Goal: Task Accomplishment & Management: Use online tool/utility

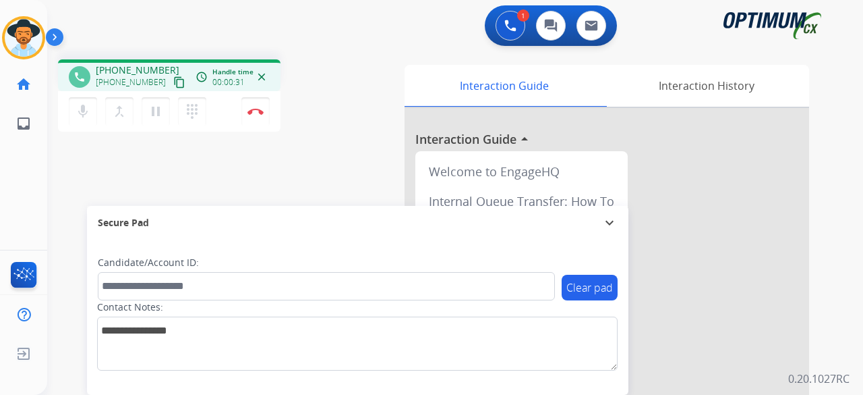
click at [173, 84] on mat-icon "content_copy" at bounding box center [179, 82] width 12 height 12
click at [266, 117] on button "Disconnect" at bounding box center [255, 111] width 28 height 28
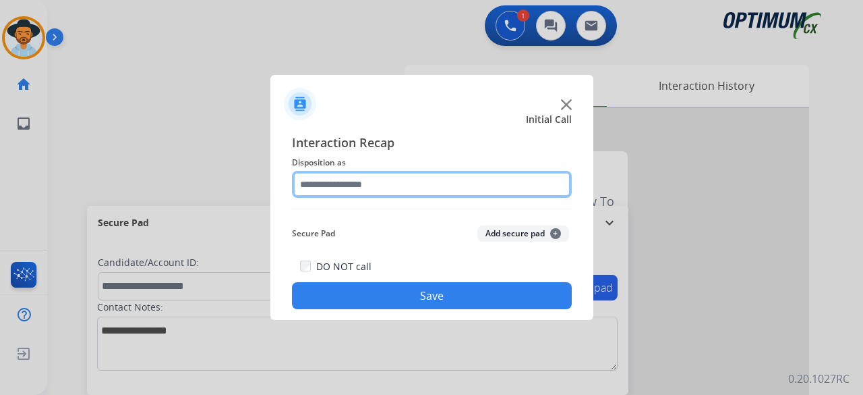
click at [399, 190] on input "text" at bounding box center [432, 184] width 280 height 27
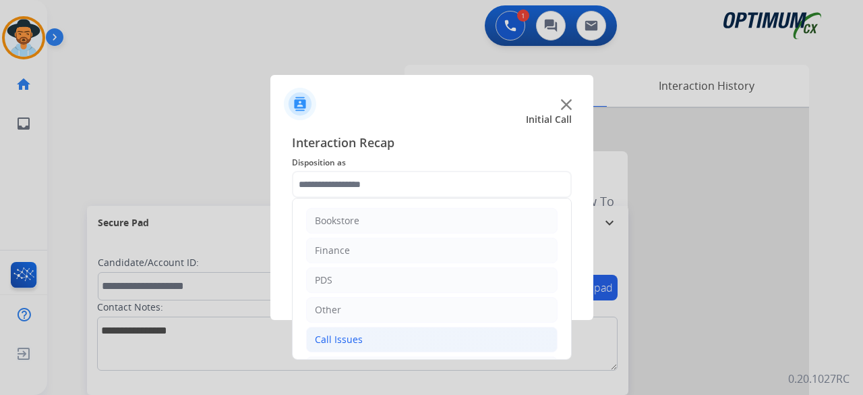
click at [351, 335] on div "Call Issues" at bounding box center [339, 338] width 48 height 13
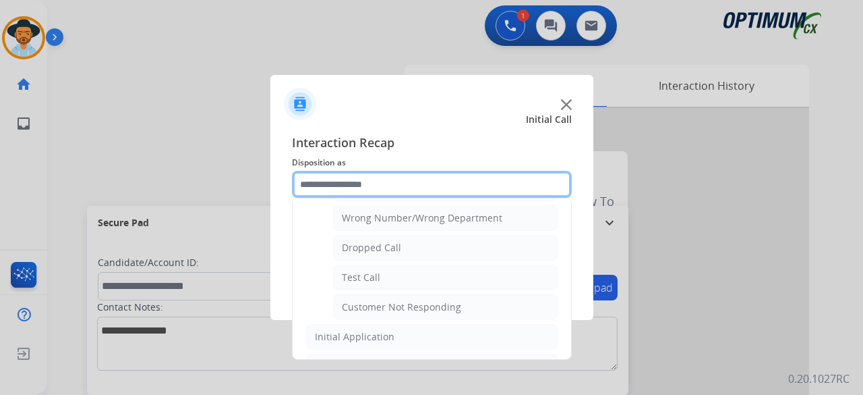
scroll to position [181, 0]
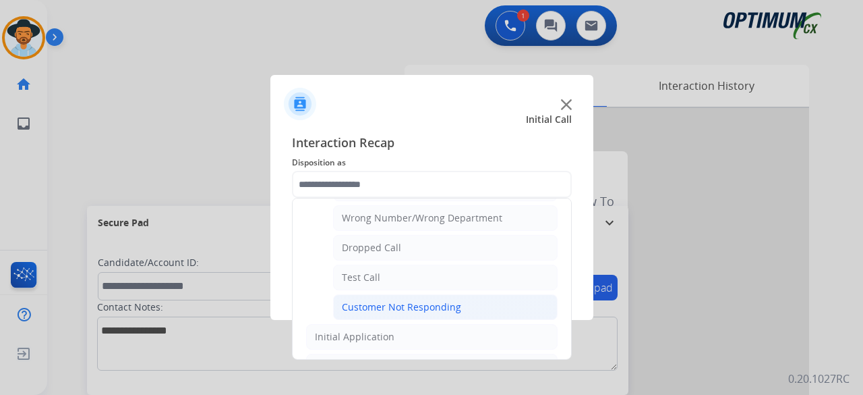
click at [430, 303] on div "Customer Not Responding" at bounding box center [401, 306] width 119 height 13
type input "**********"
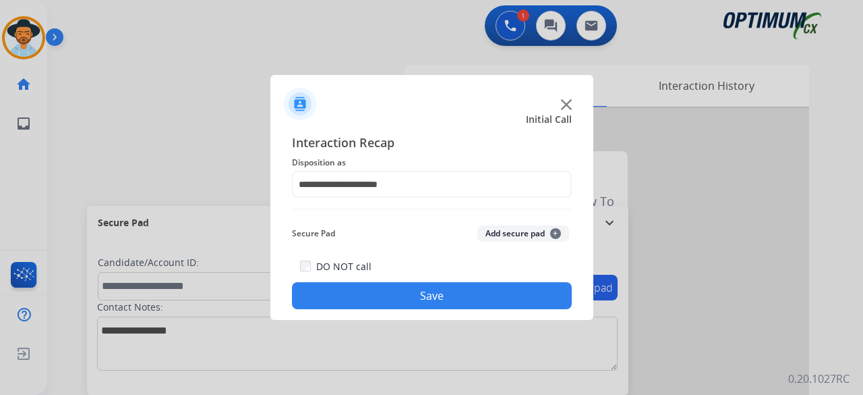
click at [516, 239] on button "Add secure pad +" at bounding box center [523, 233] width 92 height 16
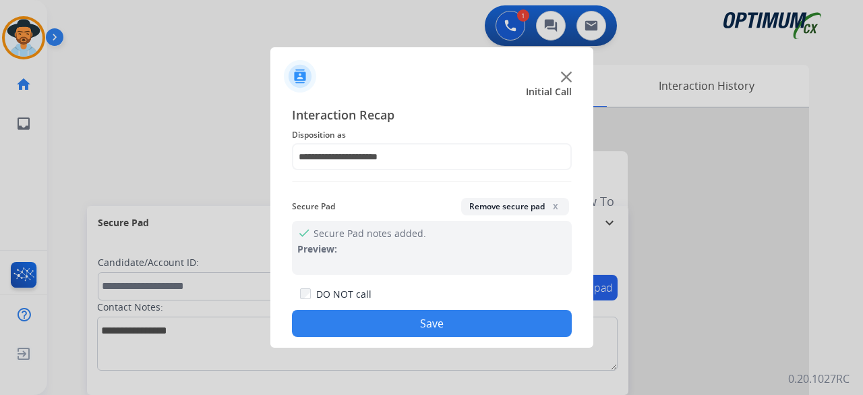
click at [454, 324] on button "Save" at bounding box center [432, 323] width 280 height 27
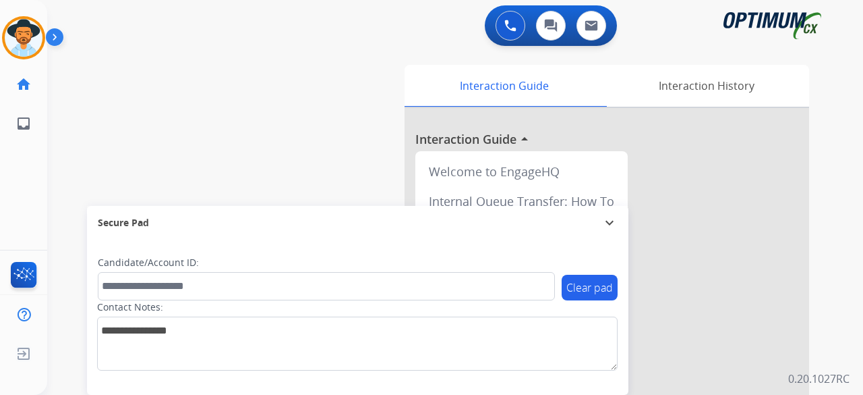
click at [79, 130] on div "swap_horiz Break voice bridge close_fullscreen Connect 3-Way Call merge_type Se…" at bounding box center [439, 330] width 784 height 562
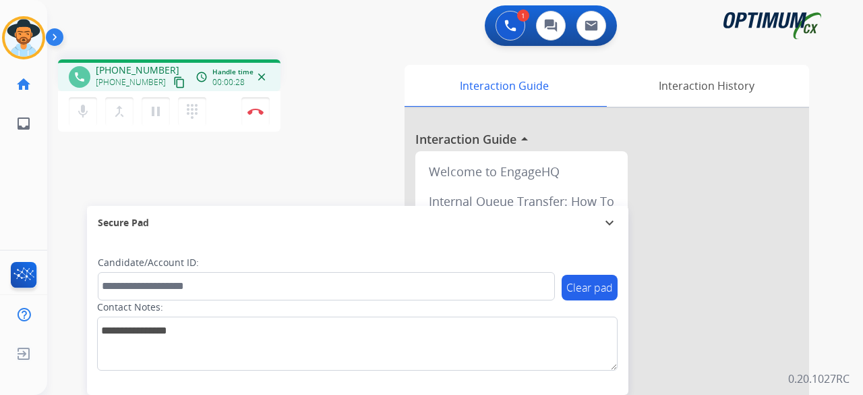
click at [171, 88] on button "content_copy" at bounding box center [179, 82] width 16 height 16
click at [173, 83] on mat-icon "content_copy" at bounding box center [179, 82] width 12 height 12
click at [80, 117] on mat-icon "mic" at bounding box center [83, 111] width 16 height 16
click at [80, 117] on mat-icon "mic_off" at bounding box center [83, 111] width 16 height 16
click at [260, 113] on img at bounding box center [256, 111] width 16 height 7
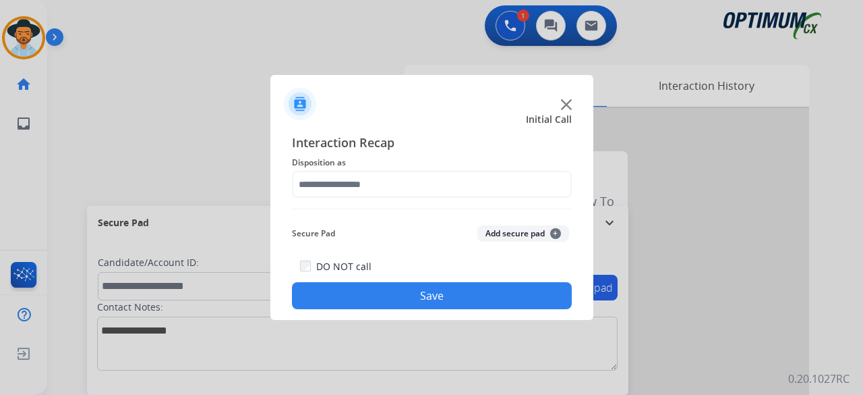
click at [564, 105] on img at bounding box center [566, 104] width 11 height 11
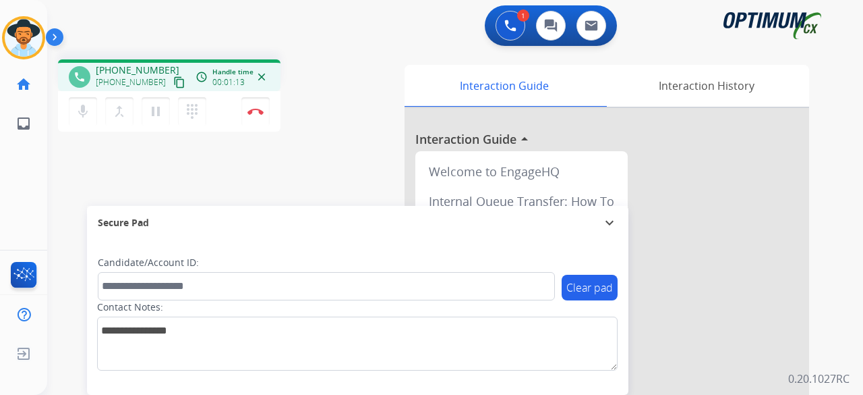
click at [173, 83] on mat-icon "content_copy" at bounding box center [179, 82] width 12 height 12
click at [262, 113] on img at bounding box center [256, 111] width 16 height 7
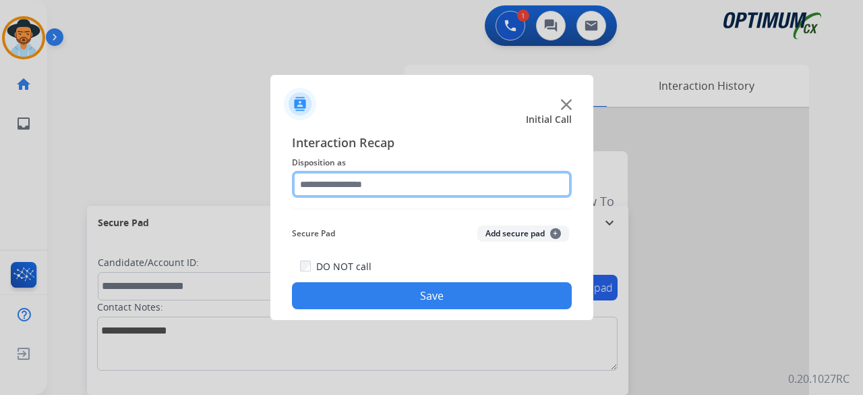
click at [410, 171] on input "text" at bounding box center [432, 184] width 280 height 27
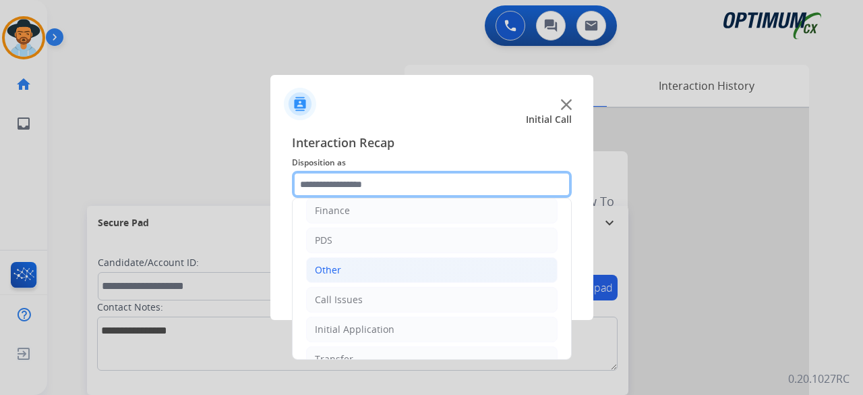
scroll to position [88, 0]
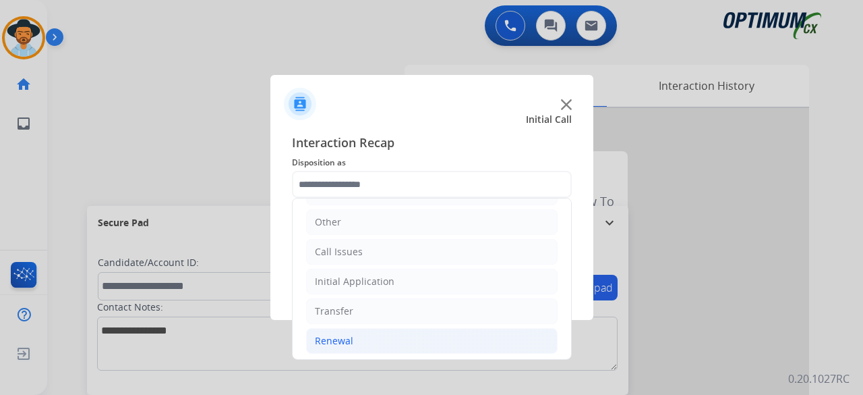
click at [343, 334] on div "Renewal" at bounding box center [334, 340] width 38 height 13
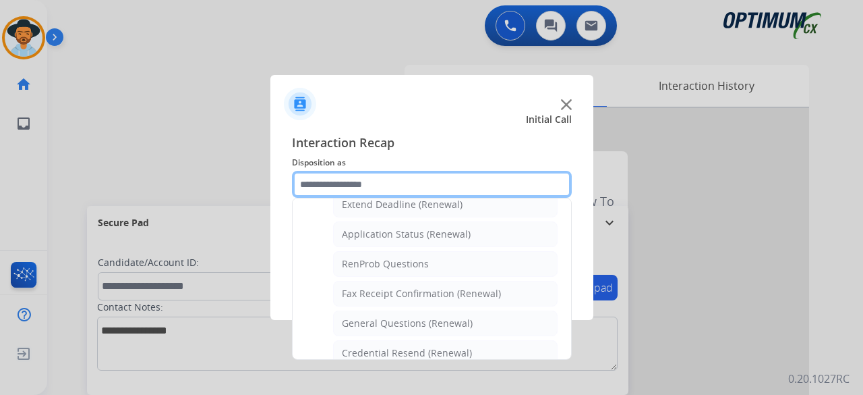
scroll to position [321, 0]
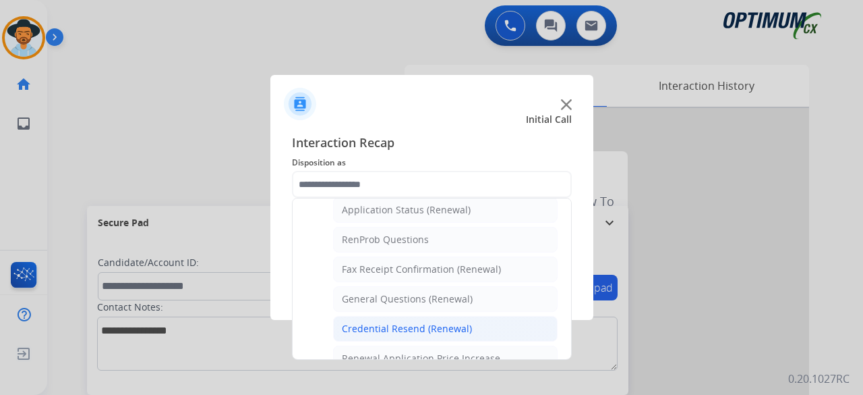
click at [380, 323] on div "Credential Resend (Renewal)" at bounding box center [407, 328] width 130 height 13
type input "**********"
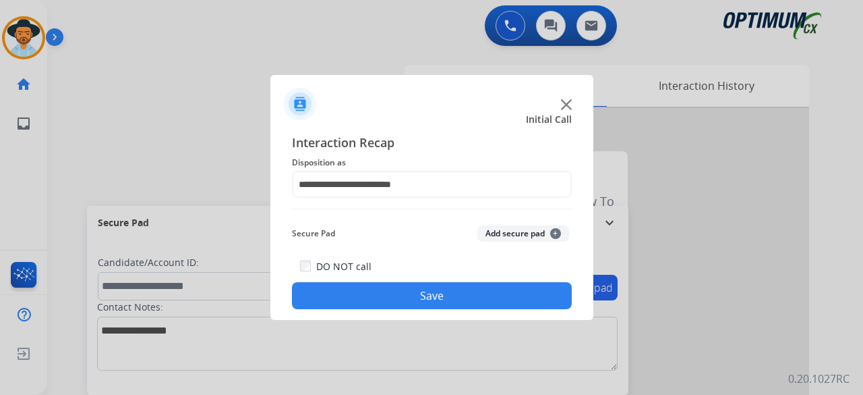
click at [520, 229] on button "Add secure pad +" at bounding box center [523, 233] width 92 height 16
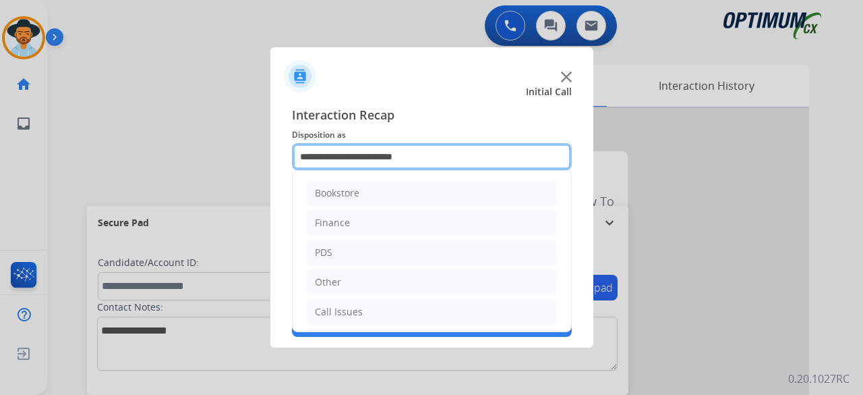
click at [427, 154] on input "**********" at bounding box center [432, 156] width 280 height 27
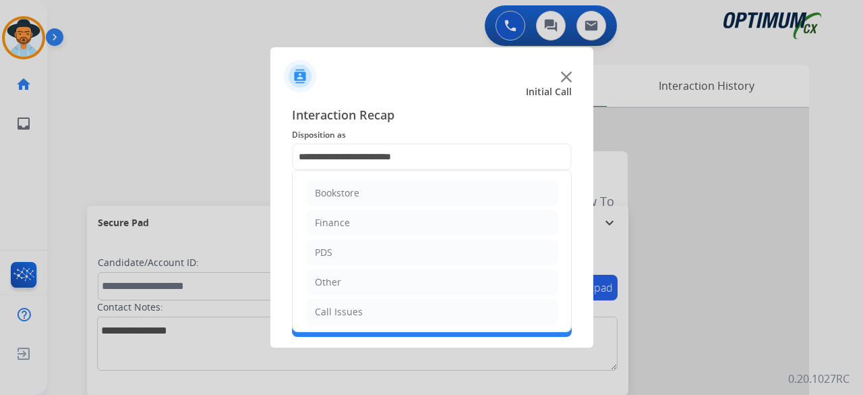
click at [498, 113] on span "Interaction Recap" at bounding box center [432, 116] width 280 height 22
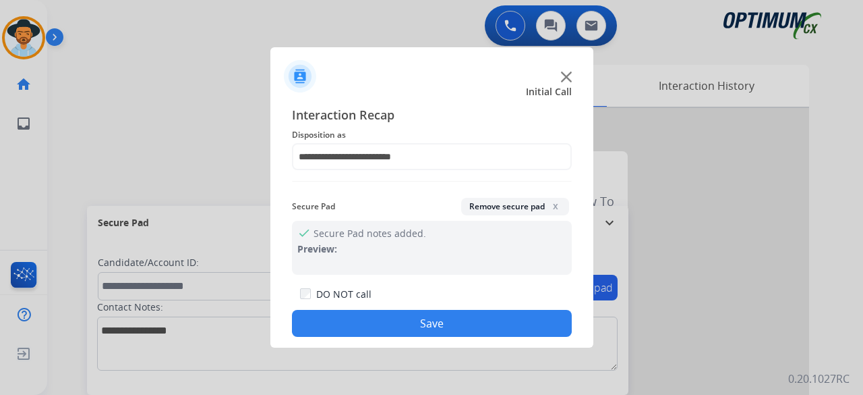
click at [589, 285] on div "**********" at bounding box center [431, 220] width 323 height 253
click at [477, 327] on button "Save" at bounding box center [432, 323] width 280 height 27
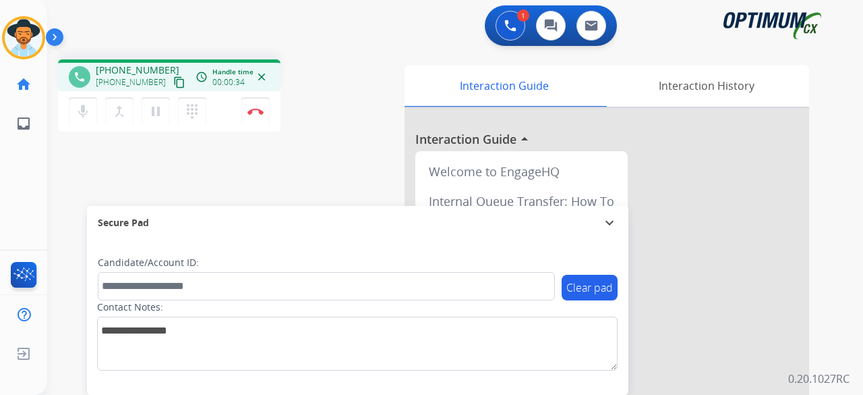
click at [173, 79] on mat-icon "content_copy" at bounding box center [179, 82] width 12 height 12
click at [252, 109] on img at bounding box center [256, 111] width 16 height 7
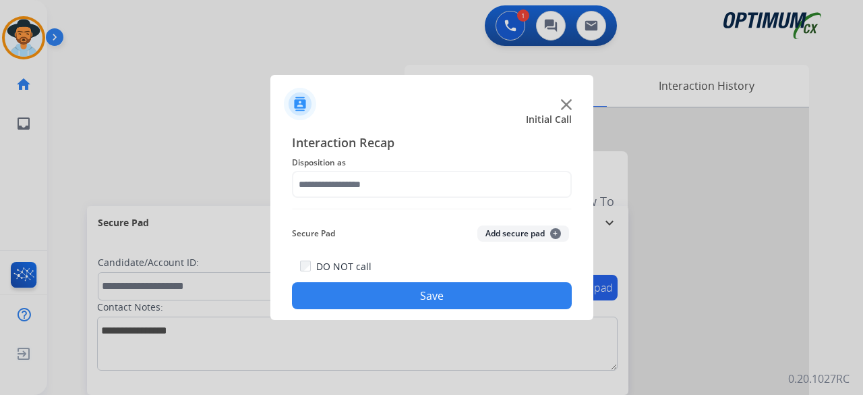
click at [562, 105] on img at bounding box center [566, 104] width 11 height 11
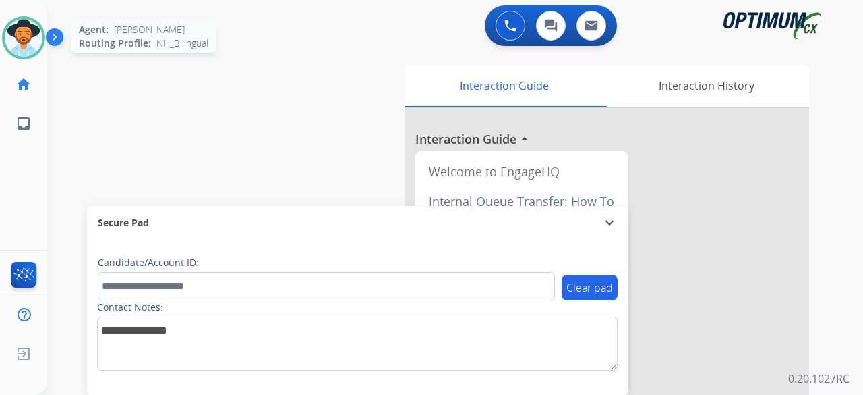
click at [39, 40] on img at bounding box center [24, 38] width 38 height 38
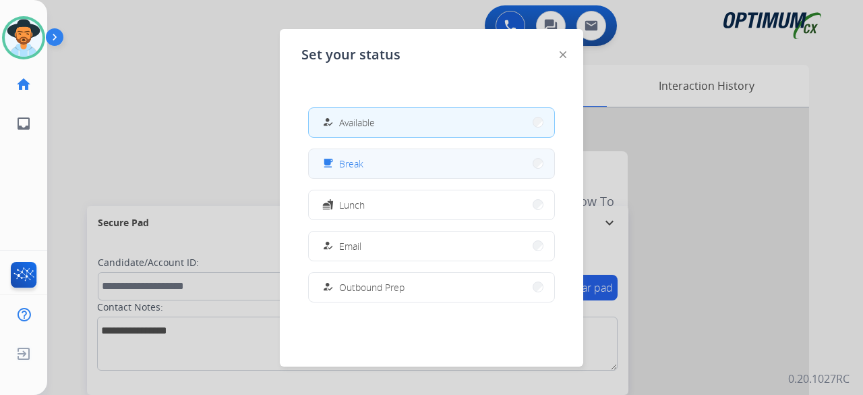
click at [376, 171] on button "free_breakfast Break" at bounding box center [431, 163] width 245 height 29
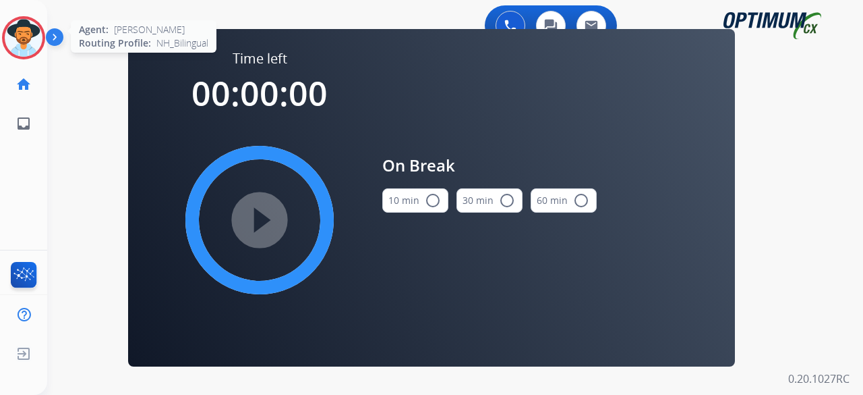
click at [35, 36] on img at bounding box center [24, 38] width 38 height 38
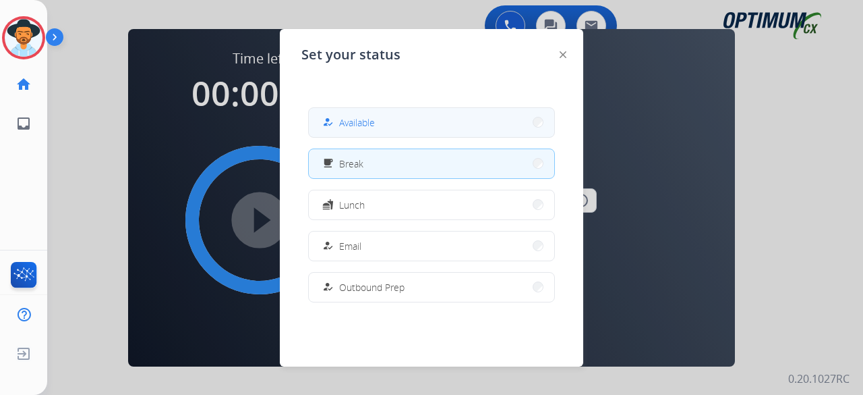
click at [383, 130] on button "how_to_reg Available" at bounding box center [431, 122] width 245 height 29
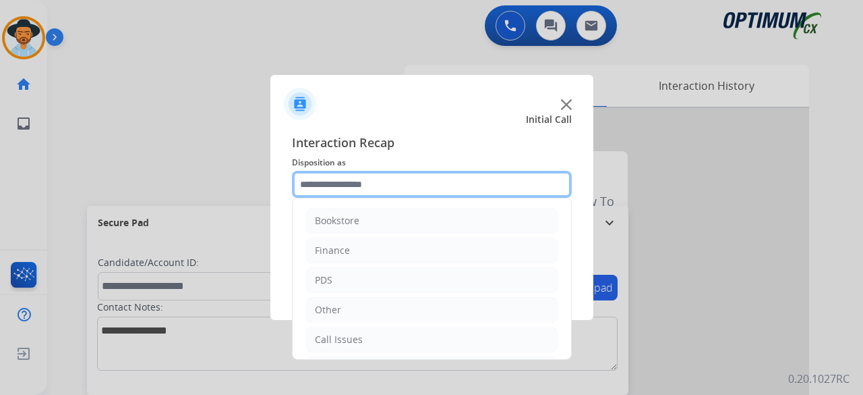
click at [355, 190] on input "text" at bounding box center [432, 184] width 280 height 27
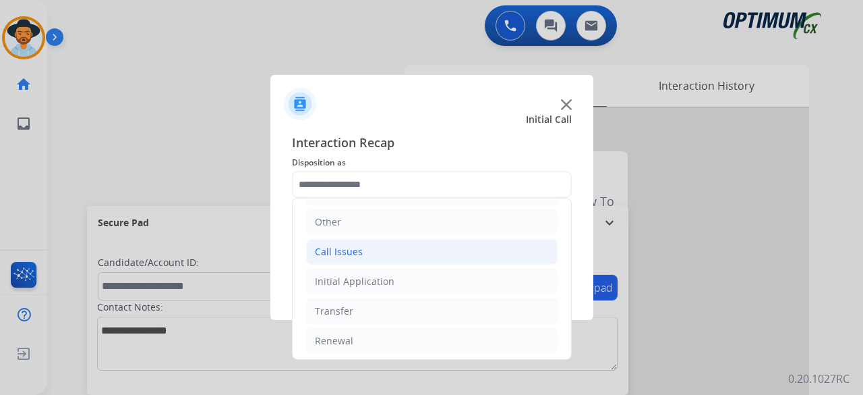
click at [379, 244] on li "Call Issues" at bounding box center [432, 252] width 252 height 26
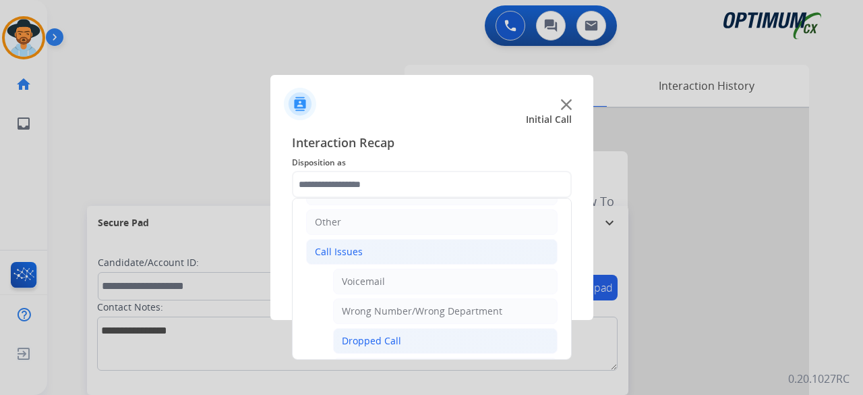
click at [398, 339] on div "Dropped Call" at bounding box center [371, 340] width 59 height 13
type input "**********"
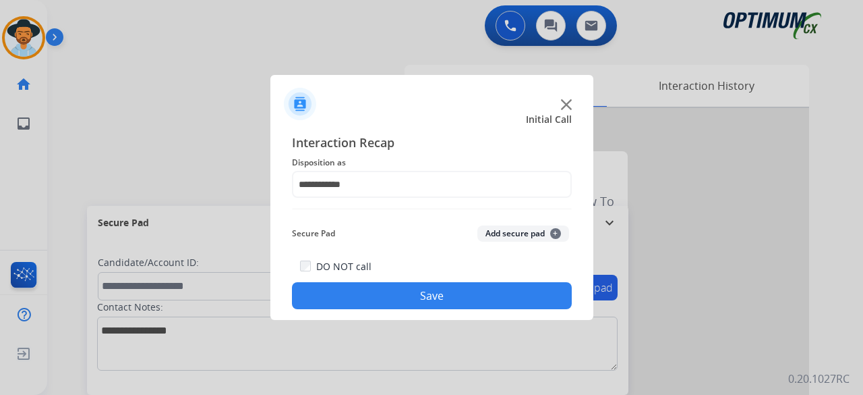
click at [500, 232] on button "Add secure pad +" at bounding box center [523, 233] width 92 height 16
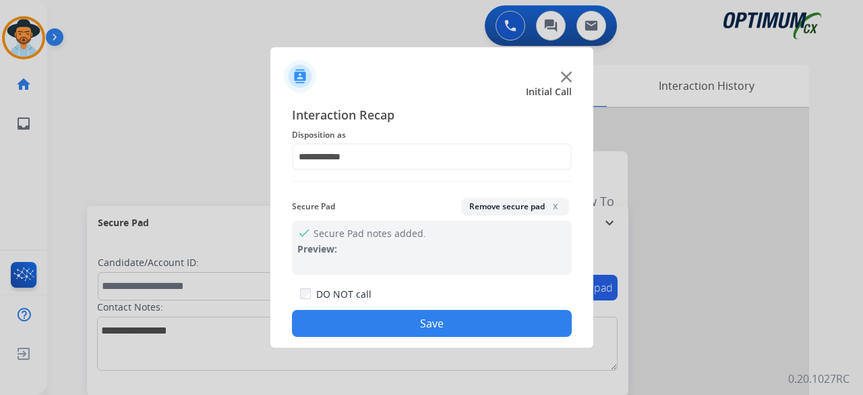
click at [432, 315] on button "Save" at bounding box center [432, 323] width 280 height 27
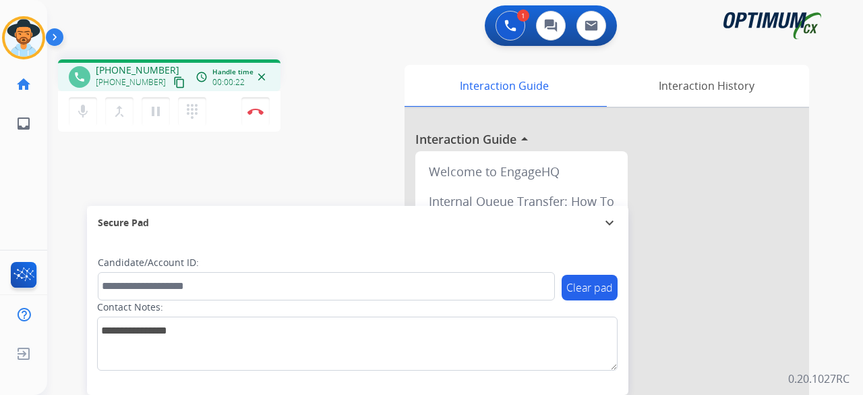
click at [173, 79] on mat-icon "content_copy" at bounding box center [179, 82] width 12 height 12
click at [256, 111] on img at bounding box center [256, 111] width 16 height 7
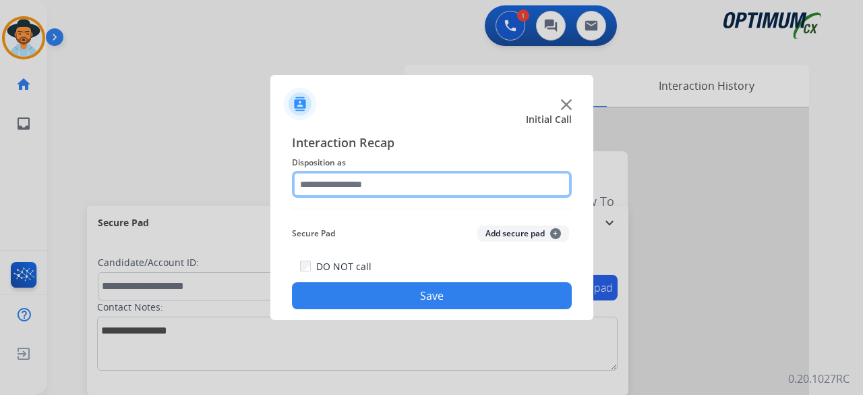
click at [378, 189] on input "text" at bounding box center [432, 184] width 280 height 27
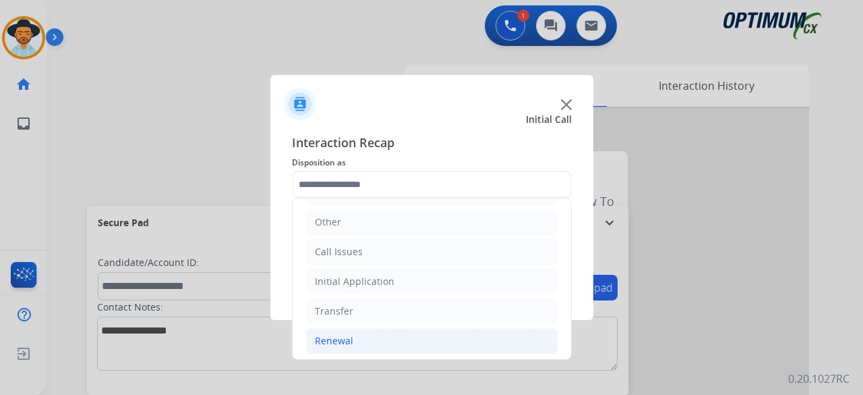
click at [398, 334] on li "Renewal" at bounding box center [432, 341] width 252 height 26
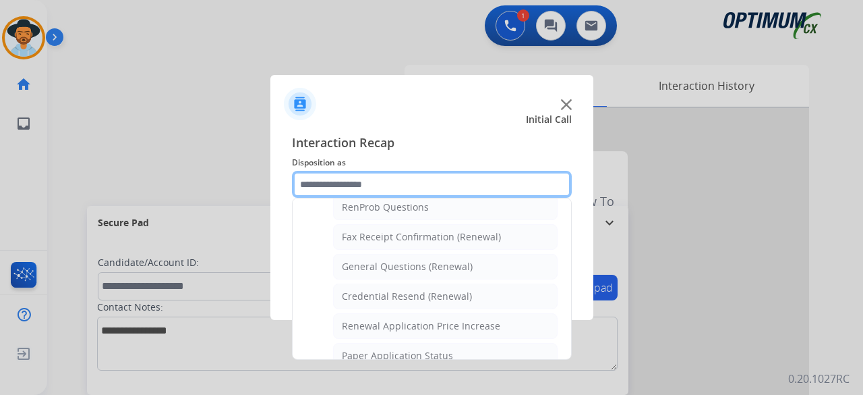
scroll to position [359, 0]
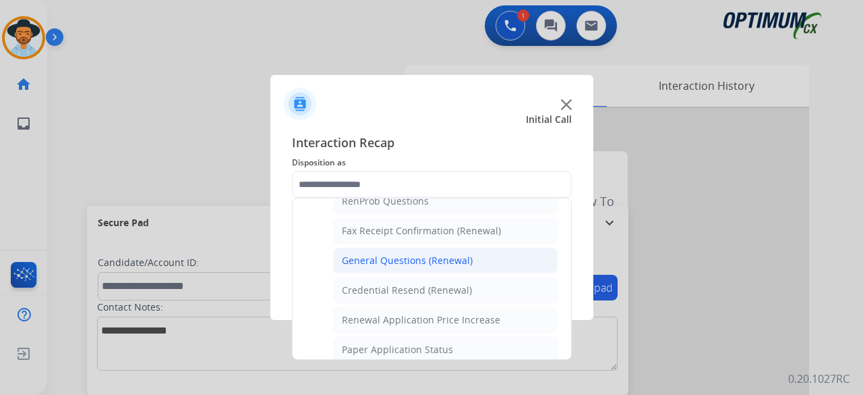
click at [476, 250] on li "General Questions (Renewal)" at bounding box center [445, 261] width 225 height 26
type input "**********"
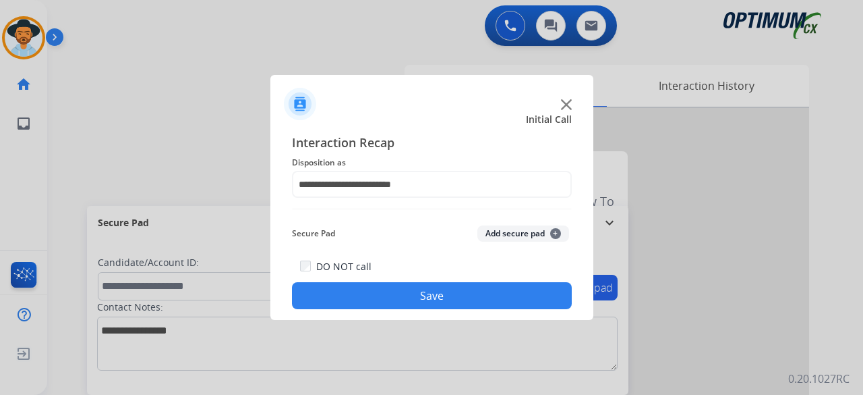
click at [499, 235] on button "Add secure pad +" at bounding box center [523, 233] width 92 height 16
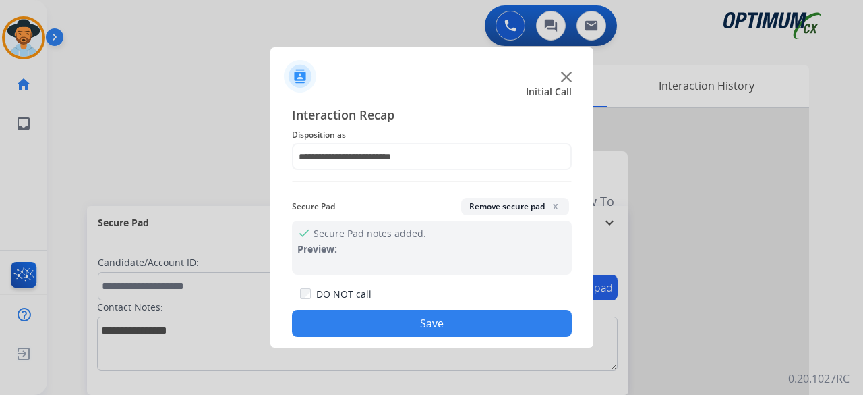
click at [446, 326] on button "Save" at bounding box center [432, 323] width 280 height 27
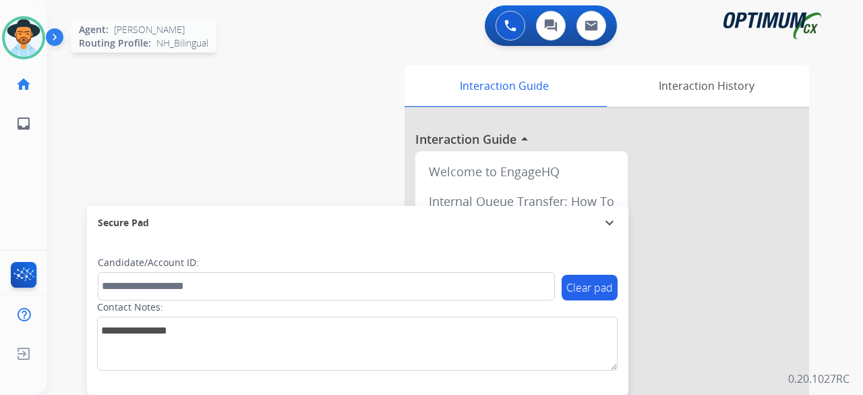
click at [18, 36] on img at bounding box center [24, 38] width 38 height 38
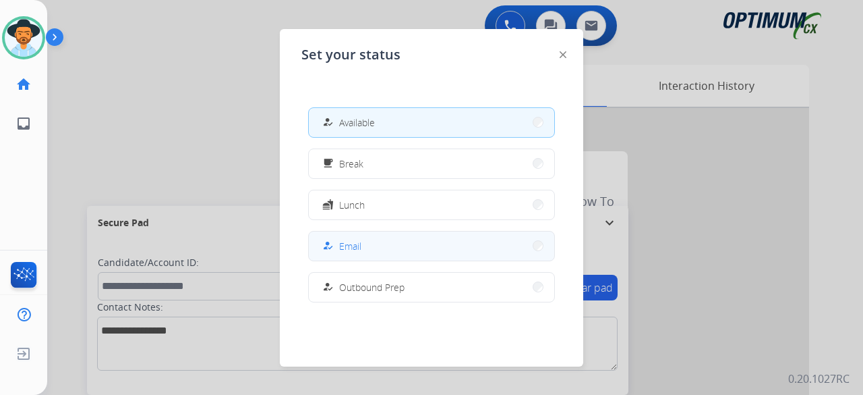
scroll to position [337, 0]
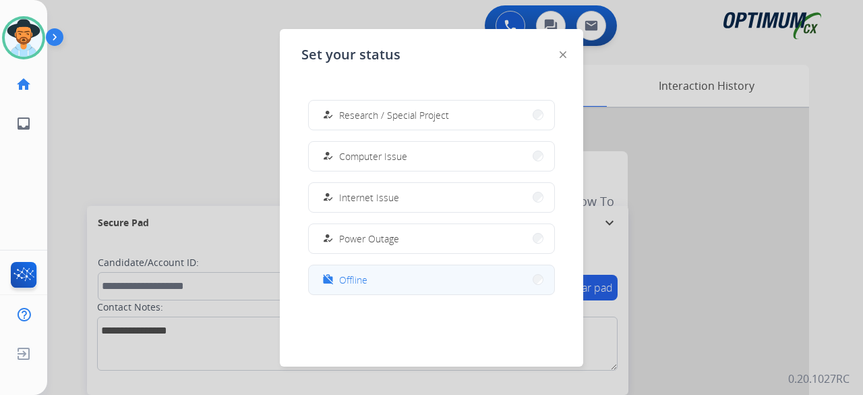
click at [345, 277] on span "Offline" at bounding box center [353, 279] width 28 height 14
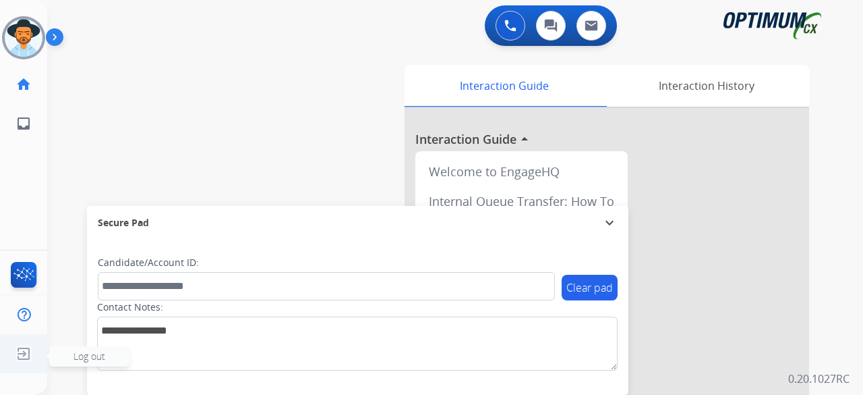
click at [87, 359] on span "Log out" at bounding box center [90, 355] width 32 height 13
